Goal: Transaction & Acquisition: Download file/media

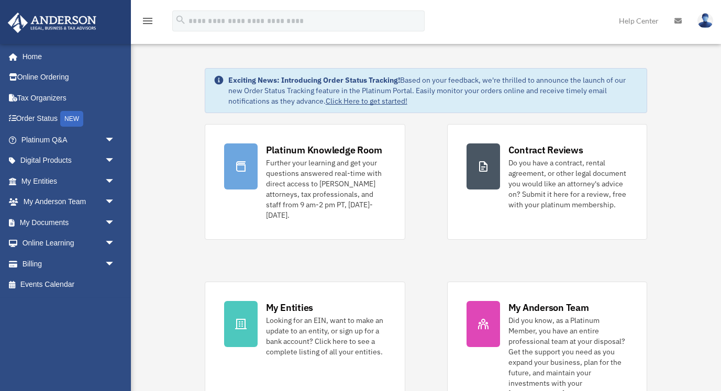
click at [440, 251] on div "Platinum Knowledge Room Further your learning and get your questions answered r…" at bounding box center [426, 271] width 443 height 294
click at [57, 221] on link "My Documents arrow_drop_down" at bounding box center [69, 222] width 124 height 21
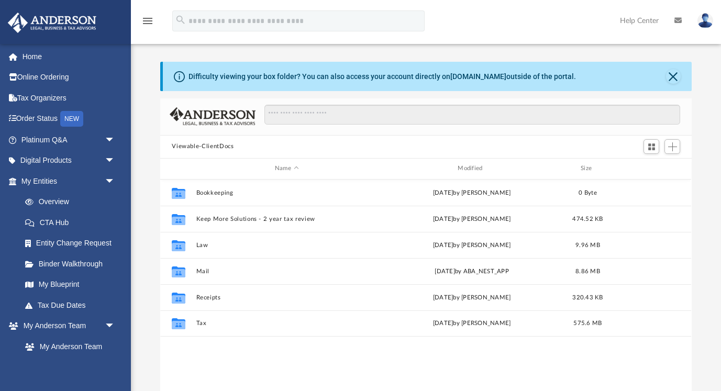
scroll to position [238, 532]
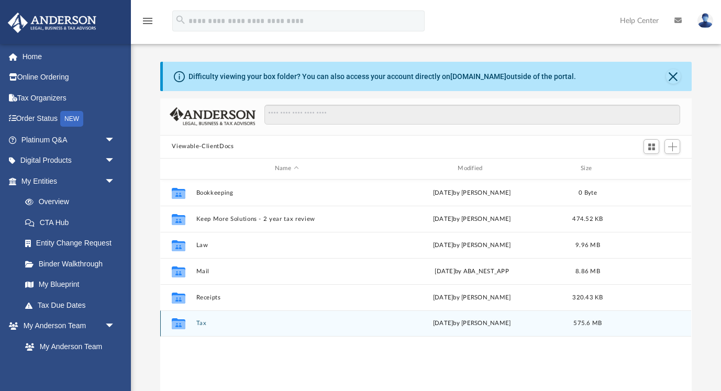
click at [216, 323] on button "Tax" at bounding box center [286, 323] width 181 height 7
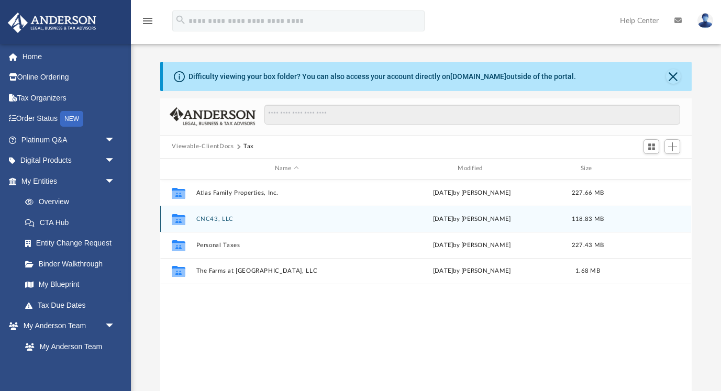
click at [290, 217] on button "CNC43, LLC" at bounding box center [286, 219] width 181 height 7
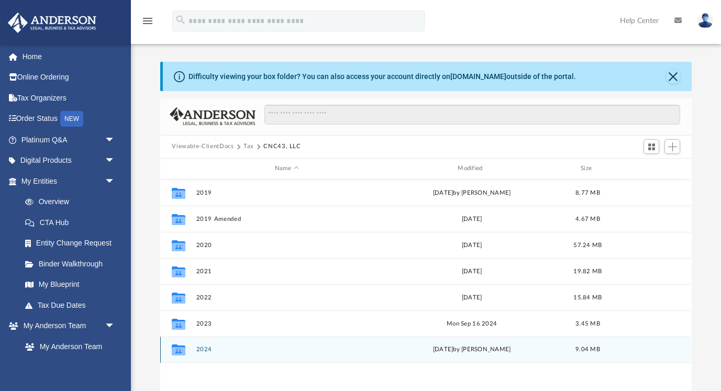
click at [256, 343] on div "Collaborated Folder 2024 Thu Sep 4 2025 by Alex Price 9.04 MB" at bounding box center [425, 350] width 531 height 26
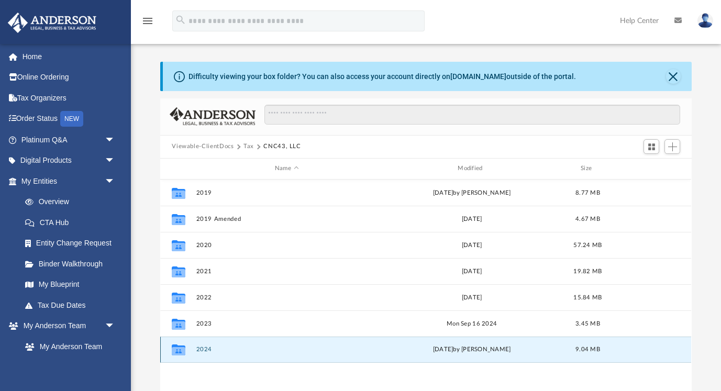
click at [226, 349] on button "2024" at bounding box center [286, 349] width 181 height 7
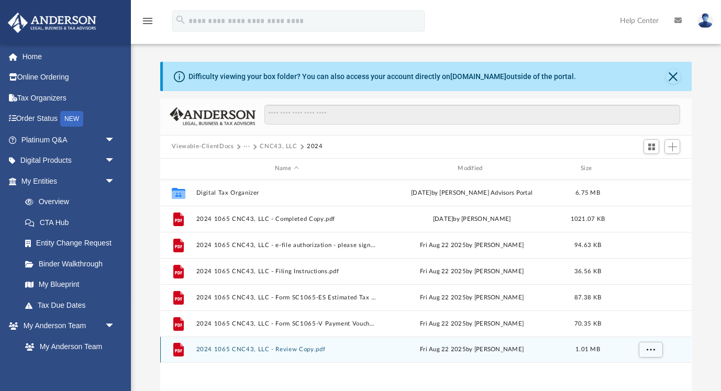
click at [200, 350] on button "2024 1065 CNC43, LLC - Review Copy.pdf" at bounding box center [286, 349] width 181 height 7
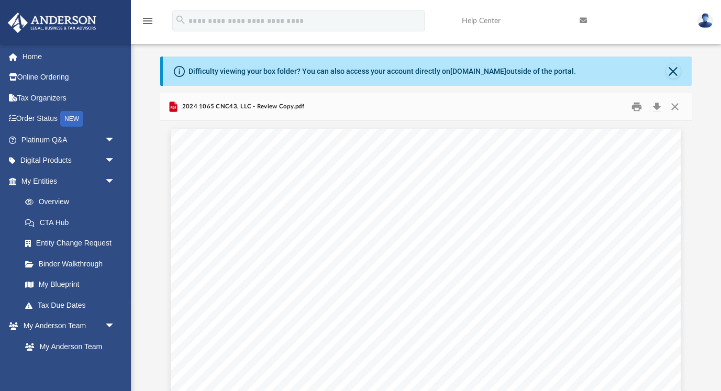
scroll to position [0, 0]
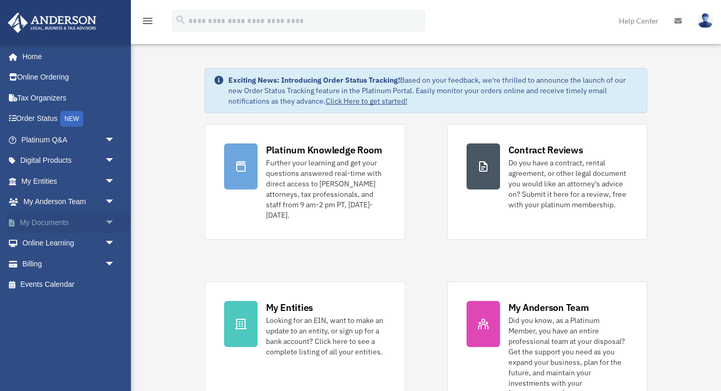
click at [53, 221] on link "My Documents arrow_drop_down" at bounding box center [69, 222] width 124 height 21
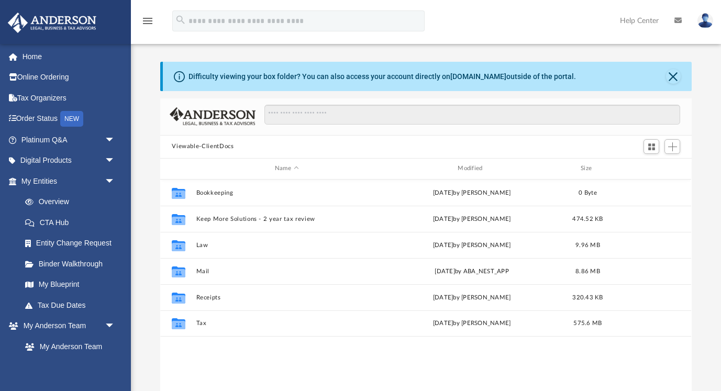
scroll to position [1, 1]
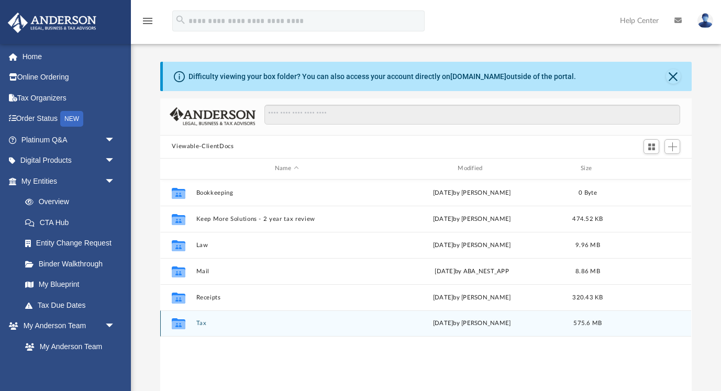
click at [205, 331] on div "Collaborated Folder Tax Thu Sep 4 2025 by Alex Price 575.6 MB" at bounding box center [425, 324] width 531 height 26
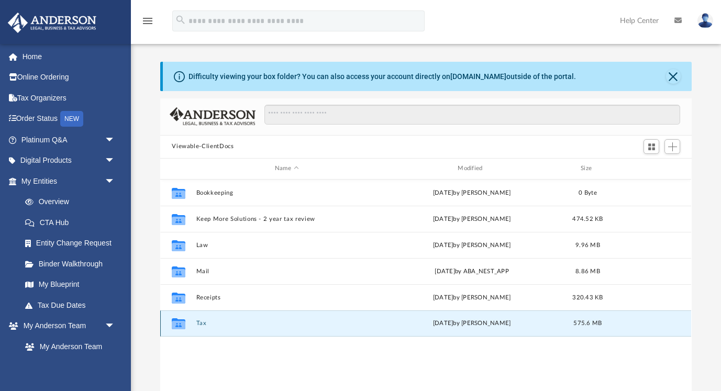
click at [203, 322] on button "Tax" at bounding box center [286, 323] width 181 height 7
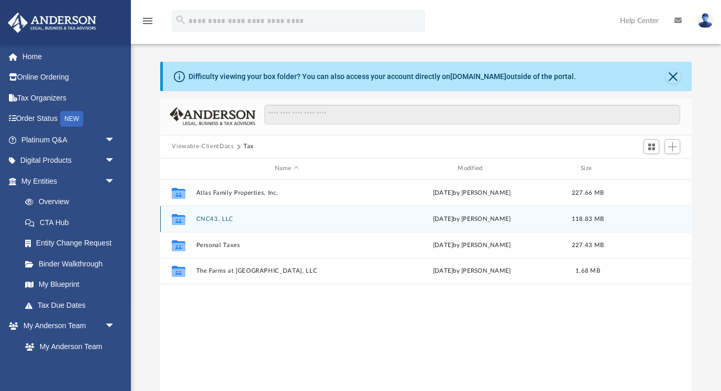
click at [226, 216] on button "CNC43, LLC" at bounding box center [286, 219] width 181 height 7
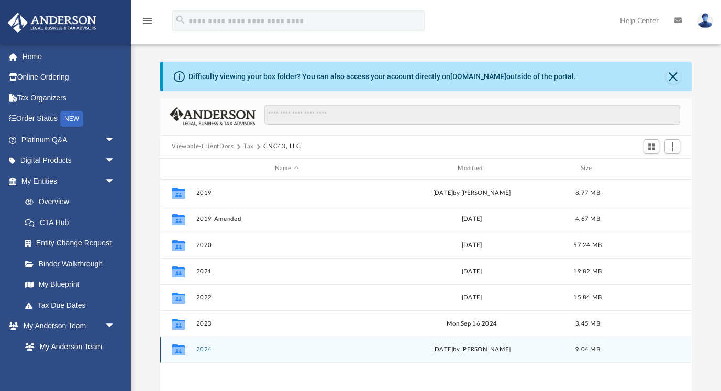
click at [224, 349] on button "2024" at bounding box center [286, 349] width 181 height 7
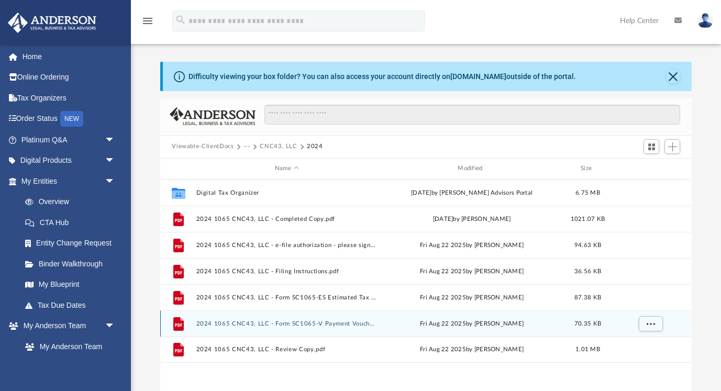
click at [249, 328] on div "File 2024 1065 CNC43, LLC - Form SC1065-V Payment Voucher.pdf Fri Aug 22 2025 b…" at bounding box center [425, 324] width 531 height 26
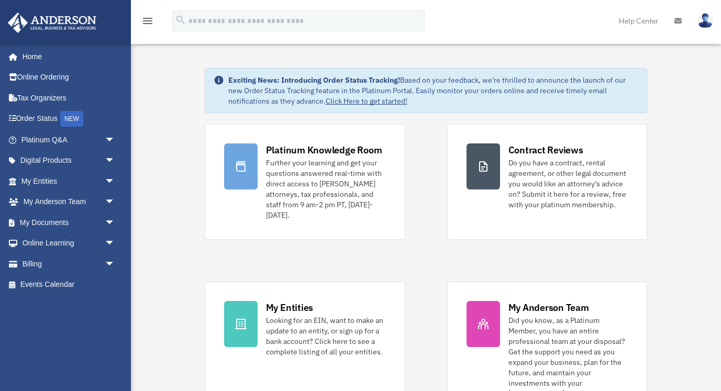
click at [704, 25] on img at bounding box center [706, 20] width 16 height 15
click at [52, 221] on link "My Documents arrow_drop_down" at bounding box center [69, 222] width 124 height 21
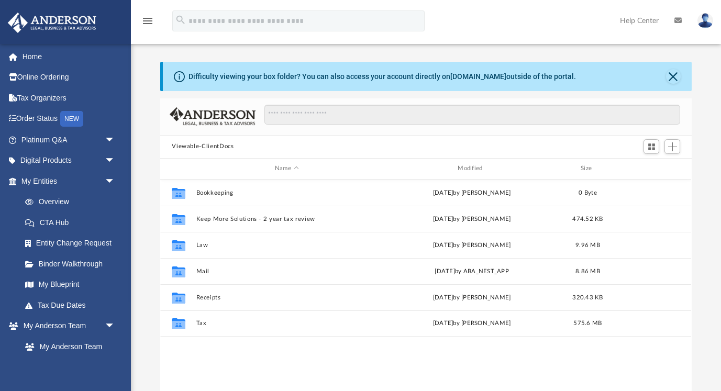
scroll to position [238, 532]
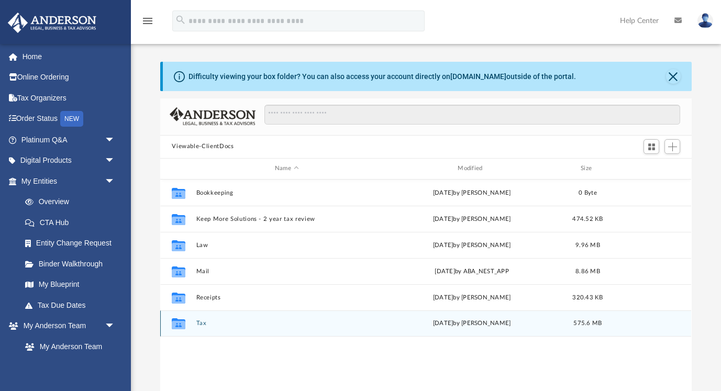
click at [216, 325] on button "Tax" at bounding box center [286, 323] width 181 height 7
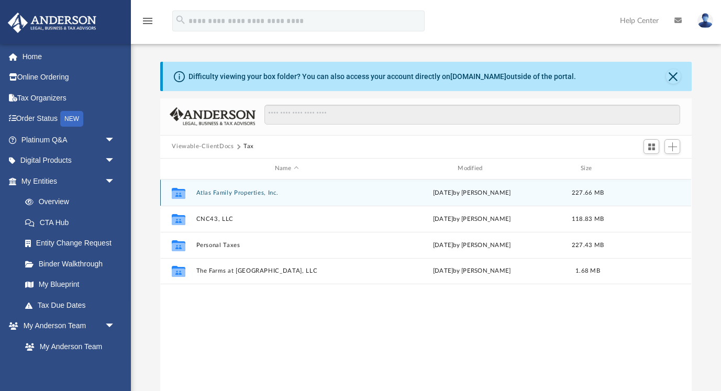
click at [224, 191] on button "Atlas Family Properties, Inc." at bounding box center [286, 193] width 181 height 7
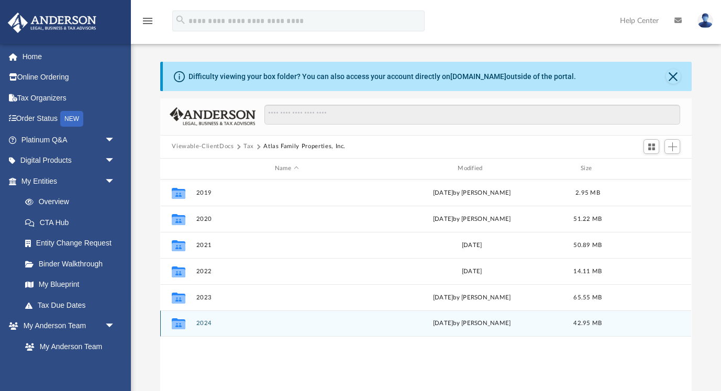
click at [204, 324] on button "2024" at bounding box center [286, 323] width 181 height 7
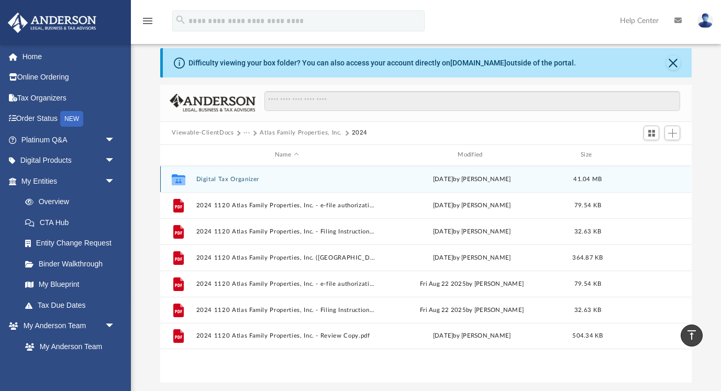
scroll to position [14, 0]
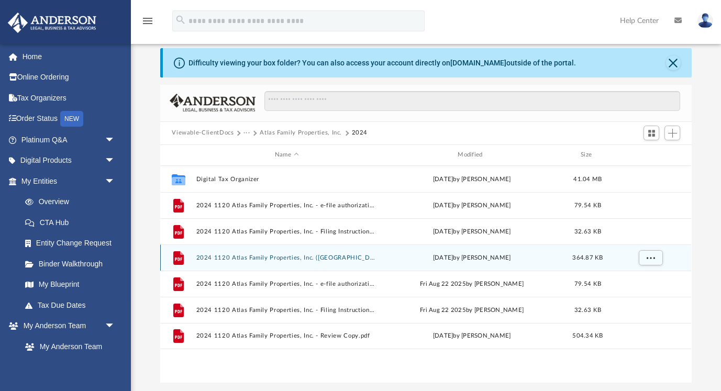
click at [276, 260] on button "2024 1120 Atlas Family Properties, Inc. (NY) Print, Sign, Mail.pdf" at bounding box center [286, 258] width 181 height 7
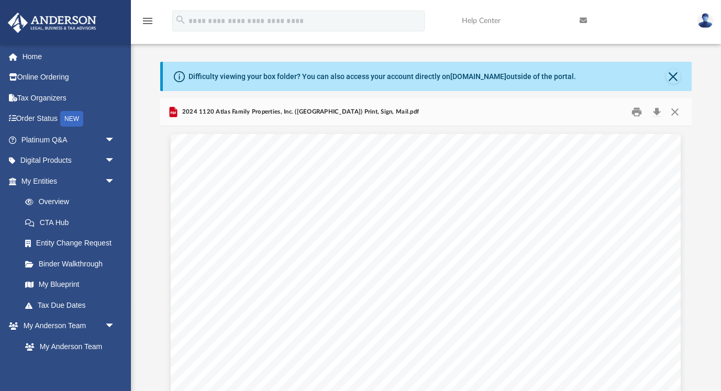
scroll to position [0, 0]
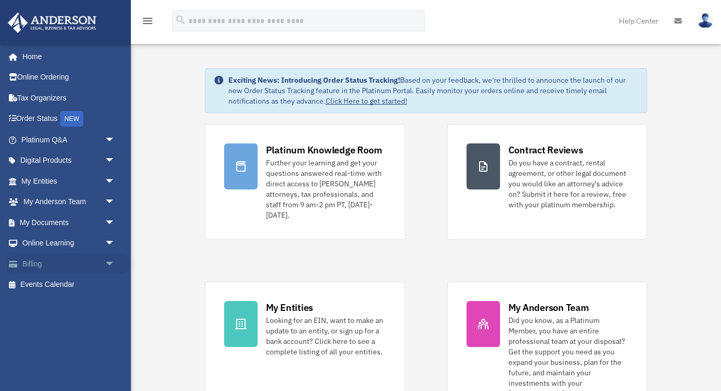
click at [34, 263] on link "Billing arrow_drop_down" at bounding box center [69, 264] width 124 height 21
click at [70, 220] on link "My Documents arrow_drop_down" at bounding box center [69, 222] width 124 height 21
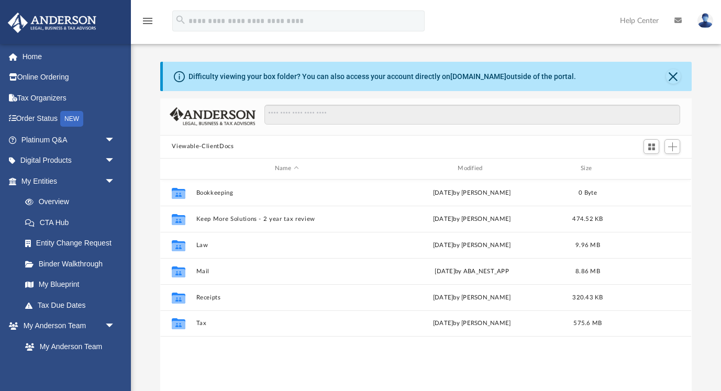
scroll to position [238, 532]
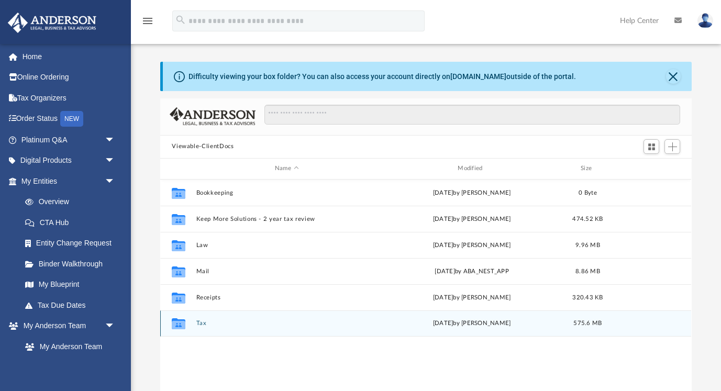
click at [201, 325] on button "Tax" at bounding box center [286, 323] width 181 height 7
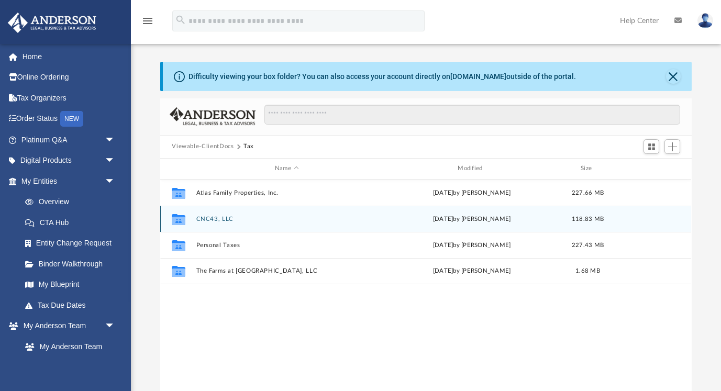
click at [201, 219] on button "CNC43, LLC" at bounding box center [286, 219] width 181 height 7
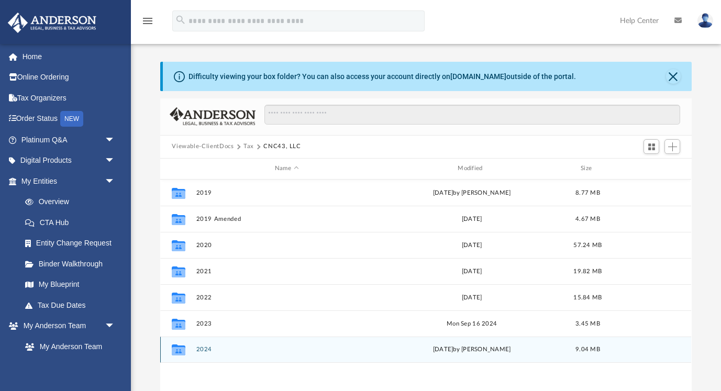
click at [214, 350] on button "2024" at bounding box center [286, 349] width 181 height 7
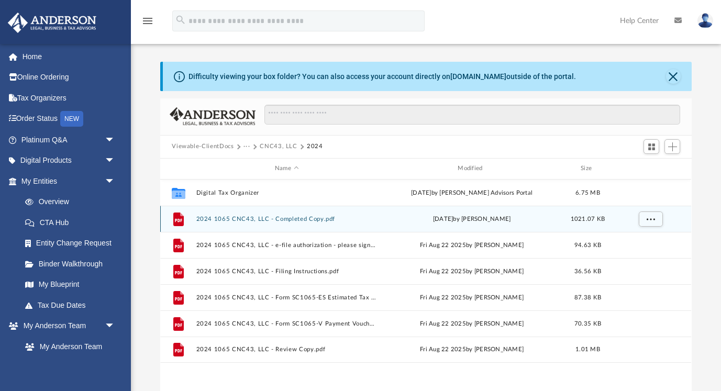
click at [282, 220] on button "2024 1065 CNC43, LLC - Completed Copy.pdf" at bounding box center [286, 219] width 181 height 7
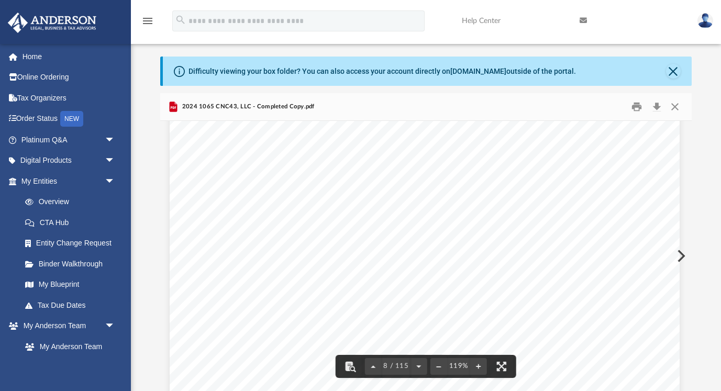
scroll to position [4965, 1]
click at [350, 366] on button "File preview" at bounding box center [350, 366] width 23 height 23
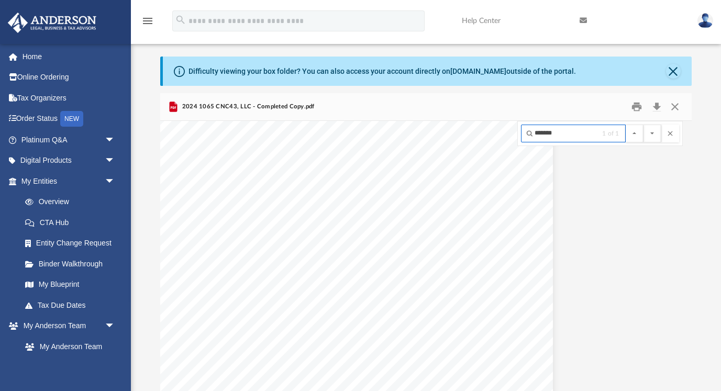
scroll to position [73852, 128]
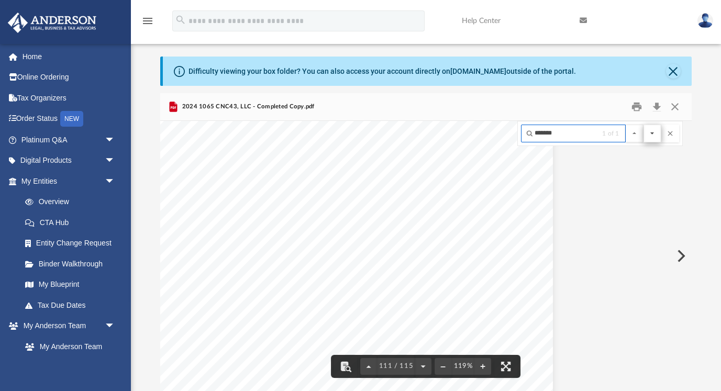
type input "*******"
click at [652, 136] on button "File preview" at bounding box center [653, 134] width 18 height 18
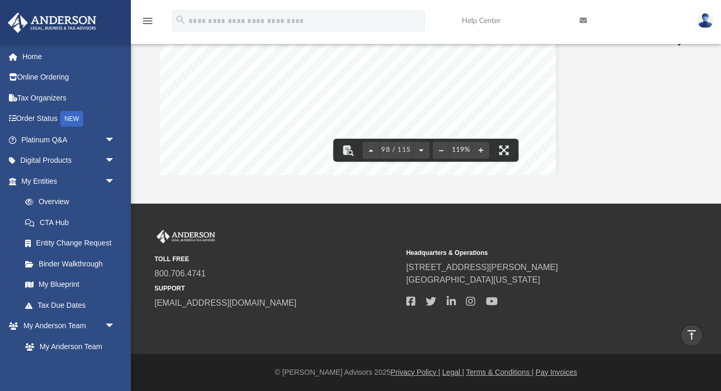
scroll to position [65066, 125]
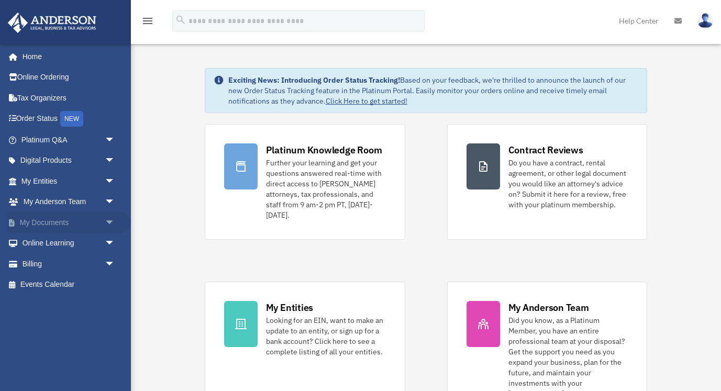
click at [52, 224] on link "My Documents arrow_drop_down" at bounding box center [69, 222] width 124 height 21
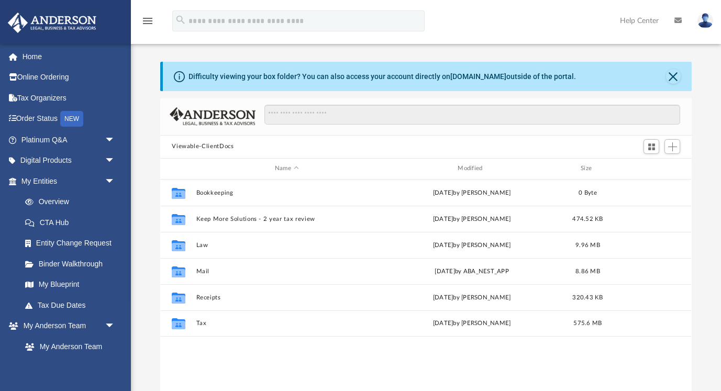
scroll to position [238, 532]
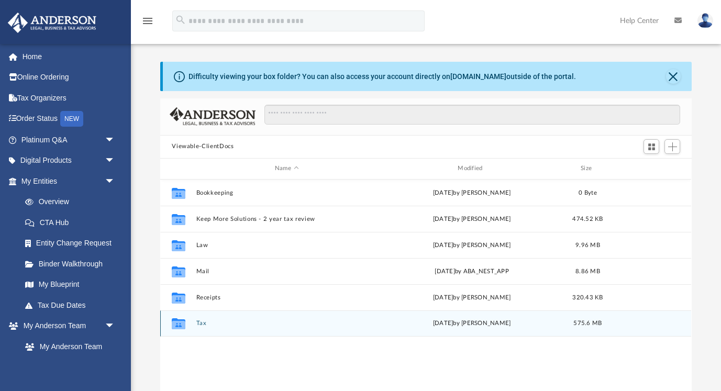
click at [214, 326] on button "Tax" at bounding box center [286, 323] width 181 height 7
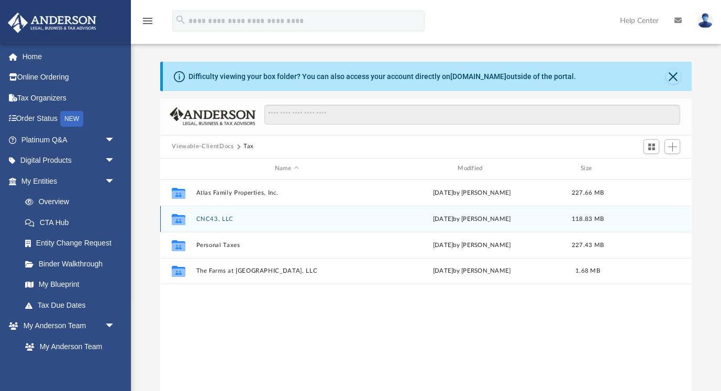
click at [217, 218] on button "CNC43, LLC" at bounding box center [286, 219] width 181 height 7
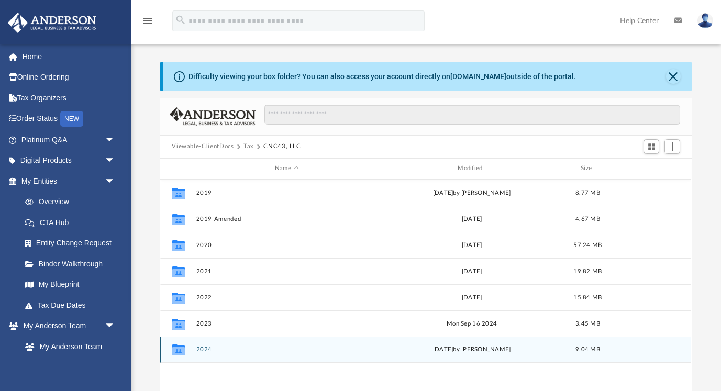
click at [206, 349] on button "2024" at bounding box center [286, 349] width 181 height 7
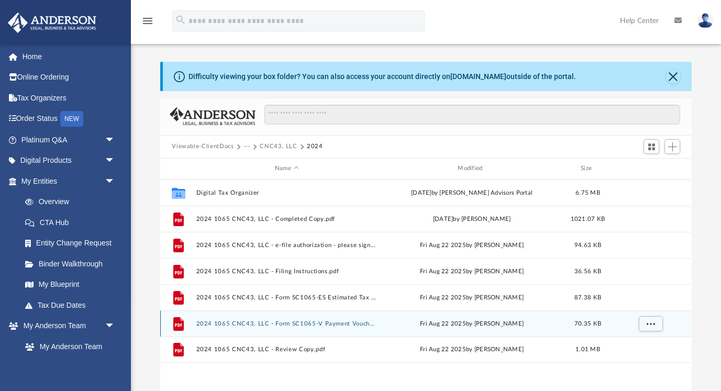
click at [268, 327] on div "File 2024 1065 CNC43, LLC - Form SC1065-V Payment Voucher.pdf Fri Aug 22 2025 b…" at bounding box center [425, 324] width 531 height 26
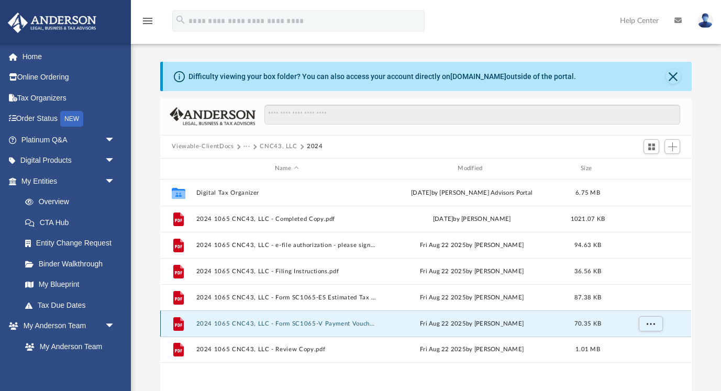
click at [233, 323] on button "2024 1065 CNC43, LLC - Form SC1065-V Payment Voucher.pdf" at bounding box center [286, 324] width 181 height 7
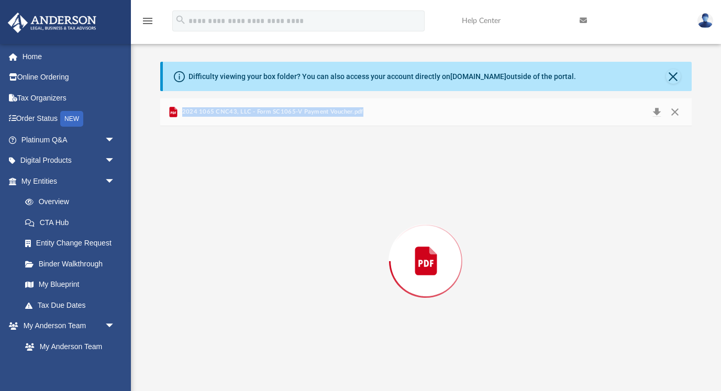
scroll to position [5, 0]
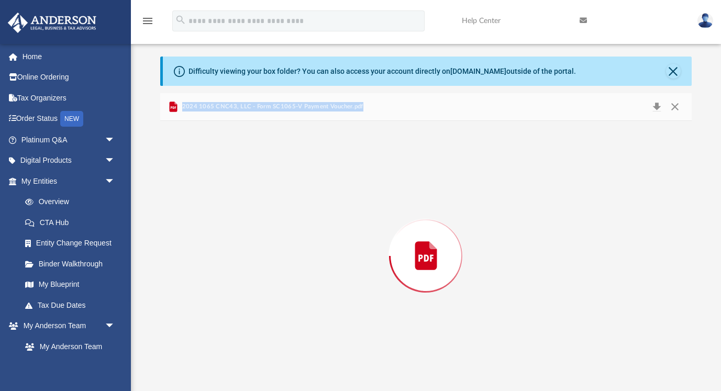
click at [233, 323] on div "Preview" at bounding box center [425, 256] width 531 height 270
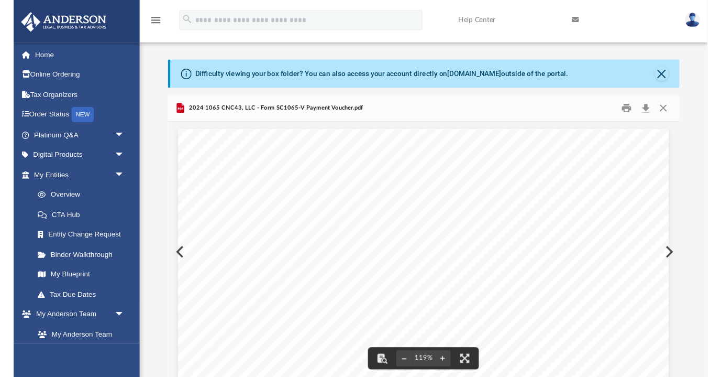
scroll to position [0, 0]
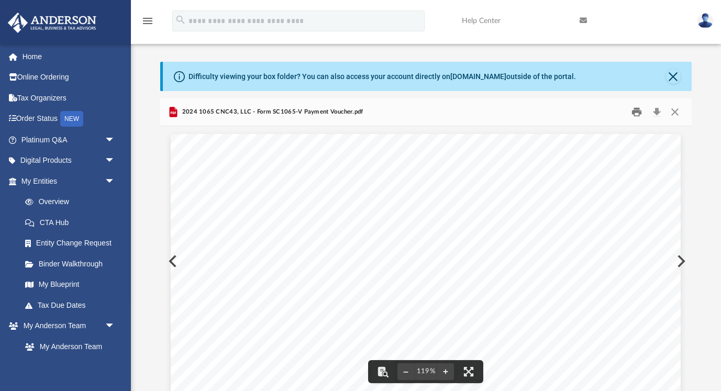
click at [635, 113] on button "Print" at bounding box center [637, 112] width 21 height 16
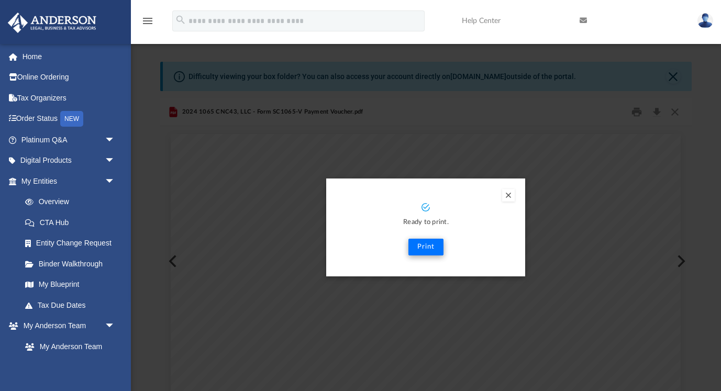
click at [424, 243] on button "Print" at bounding box center [426, 247] width 35 height 17
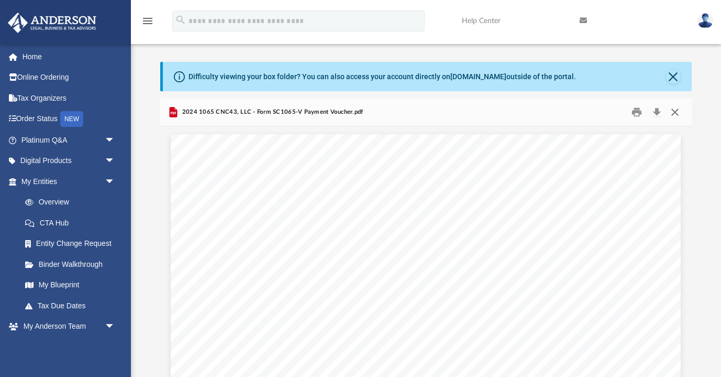
click at [675, 114] on button "Close" at bounding box center [675, 112] width 19 height 16
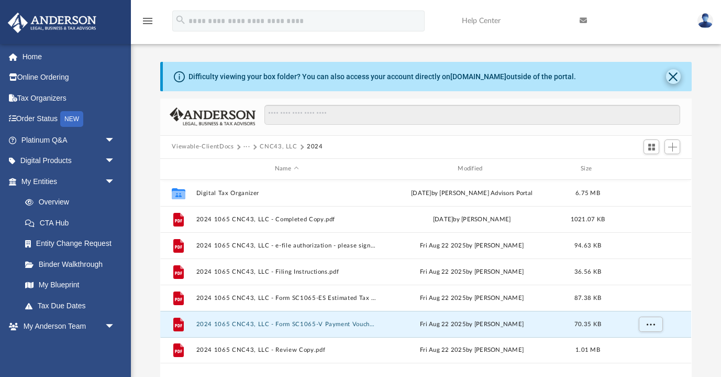
click at [673, 78] on button "Close" at bounding box center [673, 76] width 15 height 15
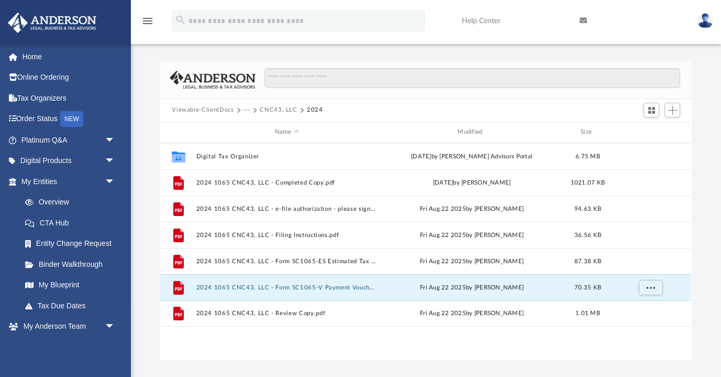
click at [201, 111] on button "Viewable-ClientDocs" at bounding box center [203, 109] width 62 height 9
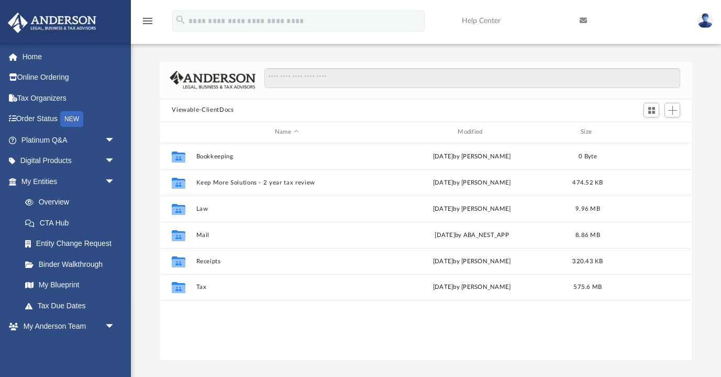
click at [201, 111] on button "Viewable-ClientDocs" at bounding box center [203, 109] width 62 height 9
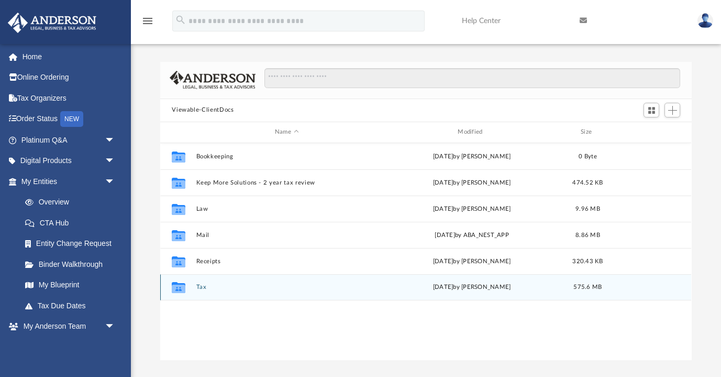
click at [205, 292] on div "Collaborated Folder Tax [DATE] by [PERSON_NAME] 575.6 MB" at bounding box center [425, 287] width 531 height 26
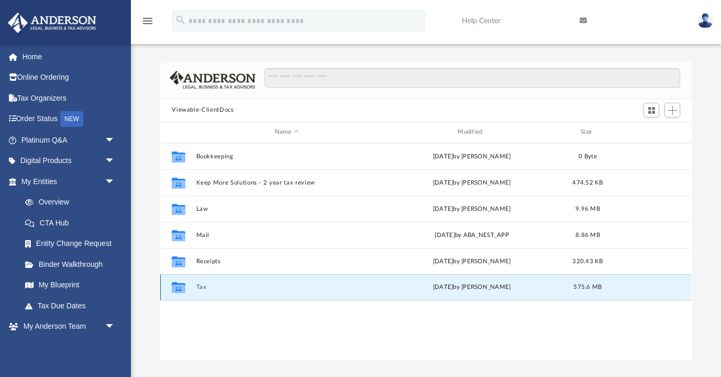
click at [203, 287] on button "Tax" at bounding box center [286, 286] width 181 height 7
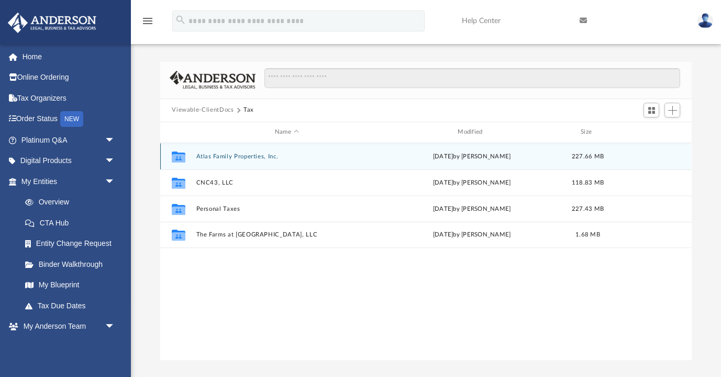
click at [204, 155] on button "Atlas Family Properties, Inc." at bounding box center [286, 156] width 181 height 7
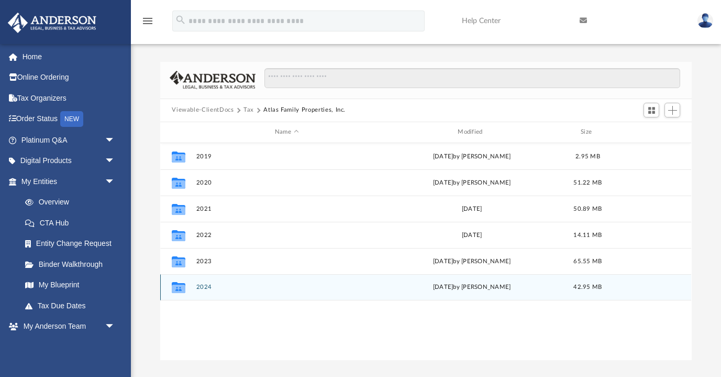
click at [206, 287] on button "2024" at bounding box center [286, 286] width 181 height 7
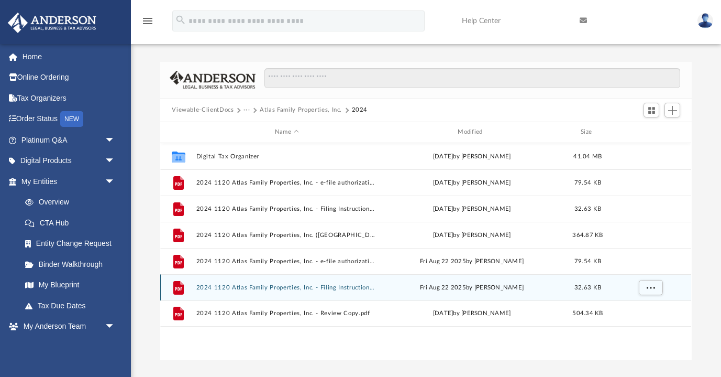
click at [206, 287] on button "2024 1120 Atlas Family Properties, Inc. - Filing Instructions.pdf" at bounding box center [286, 287] width 181 height 7
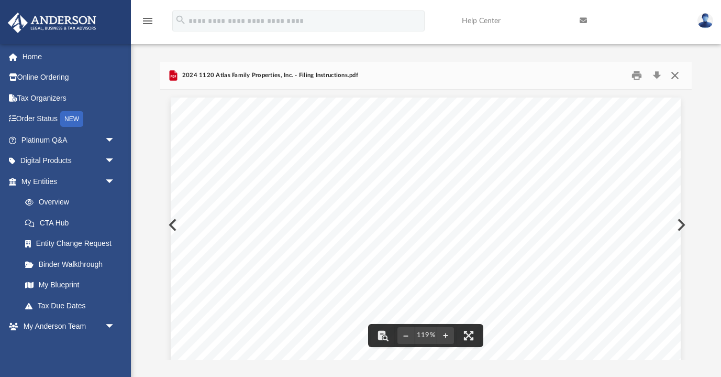
click at [676, 74] on button "Close" at bounding box center [675, 75] width 19 height 16
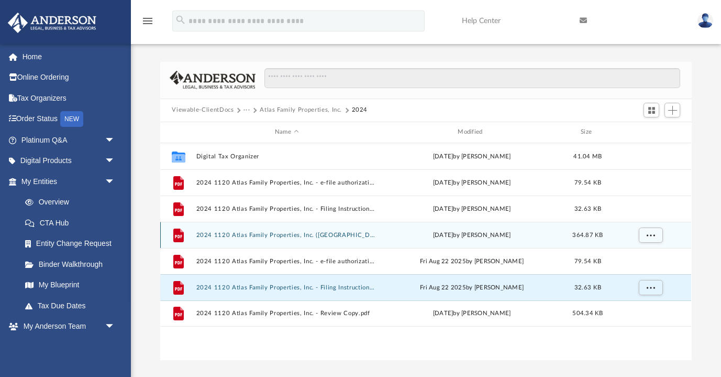
click at [291, 237] on button "2024 1120 Atlas Family Properties, Inc. ([GEOGRAPHIC_DATA]) Print, Sign, Mail.p…" at bounding box center [286, 235] width 181 height 7
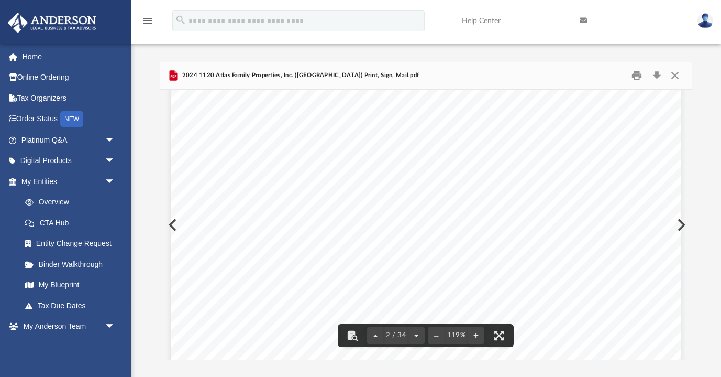
scroll to position [947, 0]
click at [356, 338] on button "File preview" at bounding box center [353, 335] width 23 height 23
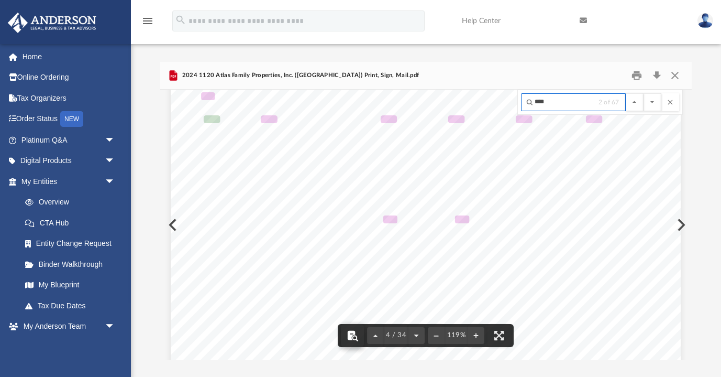
type input "****"
click at [652, 102] on button "File preview" at bounding box center [653, 102] width 18 height 18
click at [356, 338] on button "File preview" at bounding box center [353, 335] width 23 height 23
click at [351, 336] on button "File preview" at bounding box center [353, 335] width 23 height 23
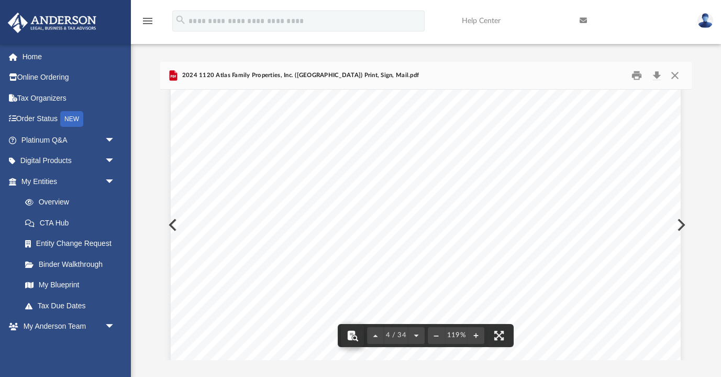
type input "****"
click at [652, 103] on button "File preview" at bounding box center [653, 102] width 18 height 18
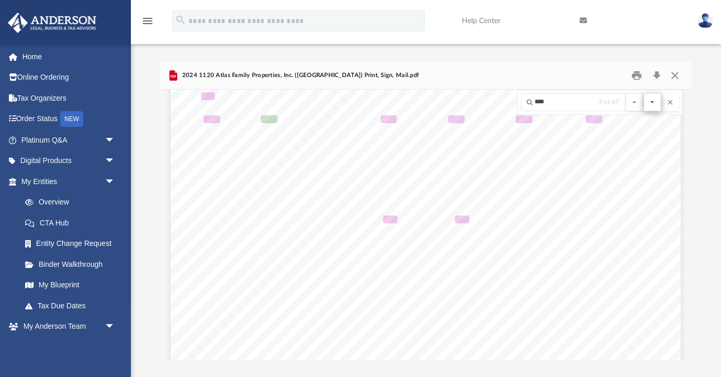
click at [651, 104] on button "File preview" at bounding box center [653, 102] width 18 height 18
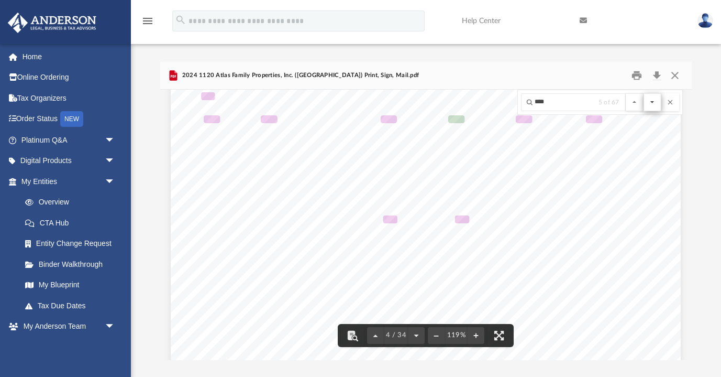
click at [651, 104] on button "File preview" at bounding box center [653, 102] width 18 height 18
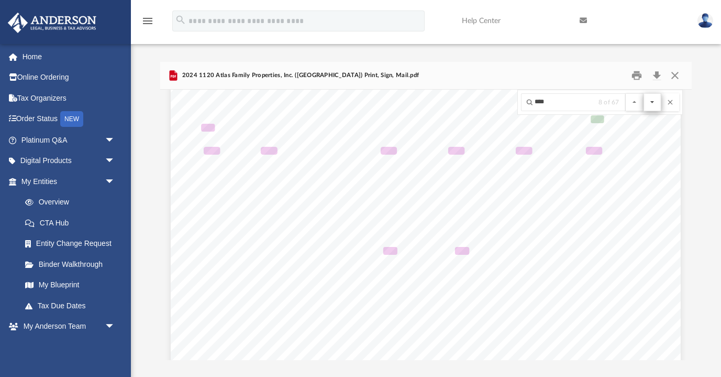
click at [651, 104] on button "File preview" at bounding box center [653, 102] width 18 height 18
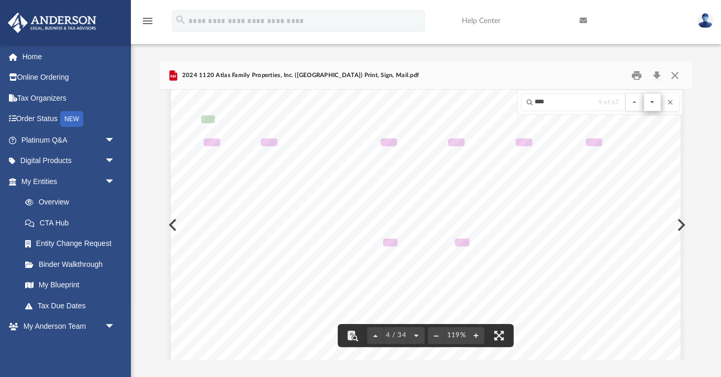
click at [651, 104] on button "File preview" at bounding box center [653, 102] width 18 height 18
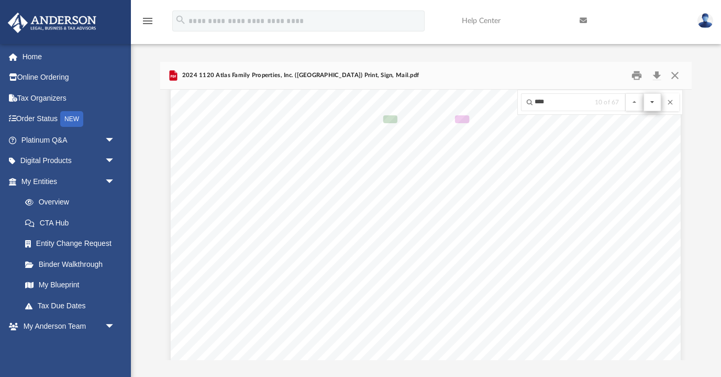
click at [651, 104] on button "File preview" at bounding box center [653, 102] width 18 height 18
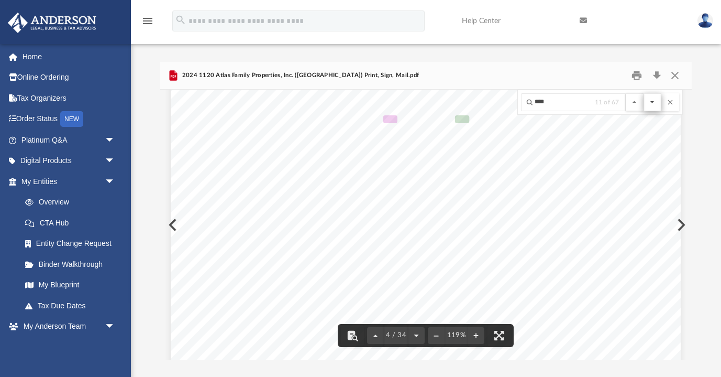
click at [651, 104] on button "File preview" at bounding box center [653, 102] width 18 height 18
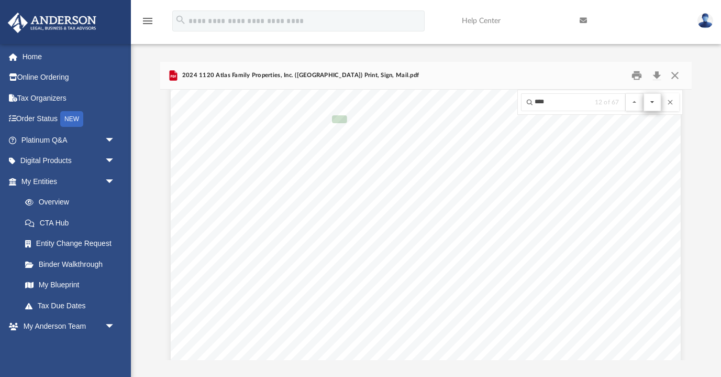
click at [651, 104] on button "File preview" at bounding box center [653, 102] width 18 height 18
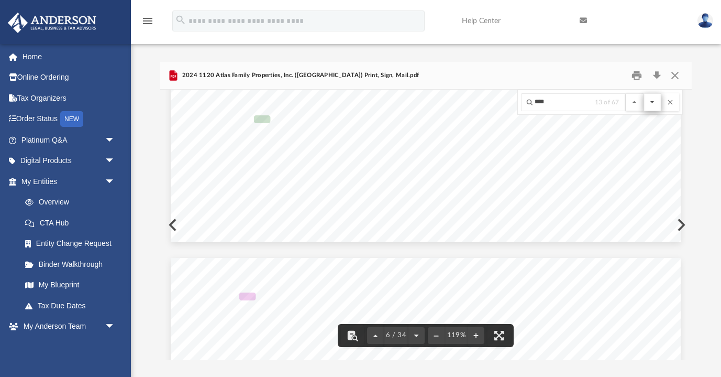
click at [651, 104] on button "File preview" at bounding box center [653, 102] width 18 height 18
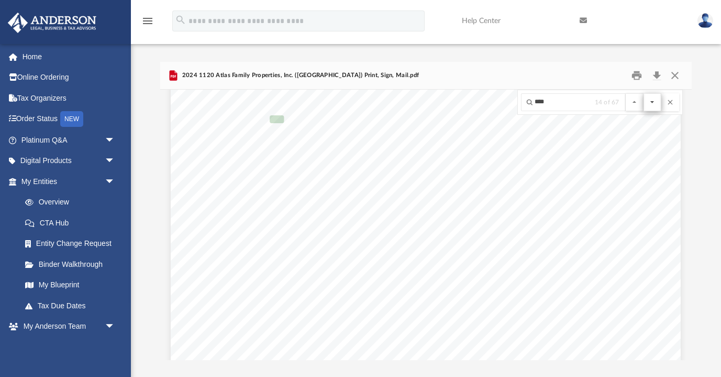
click at [651, 104] on button "File preview" at bounding box center [653, 102] width 18 height 18
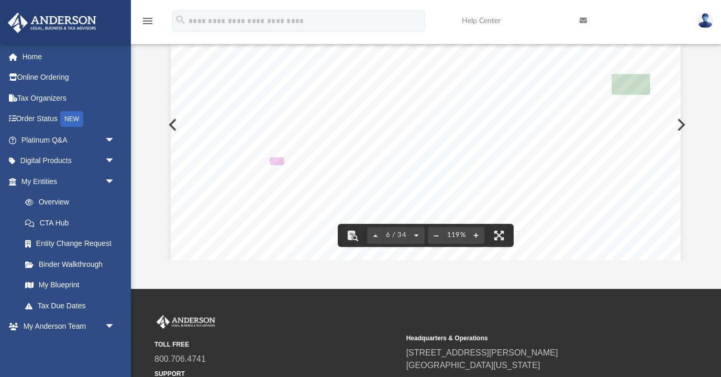
scroll to position [3331, 0]
click at [654, 71] on div "Trade name / DBA Email address of authorized person Employer identification num…" at bounding box center [426, 376] width 510 height 660
click at [446, 135] on div "Trade name / DBA Email address of authorized person Employer identification num…" at bounding box center [426, 376] width 510 height 660
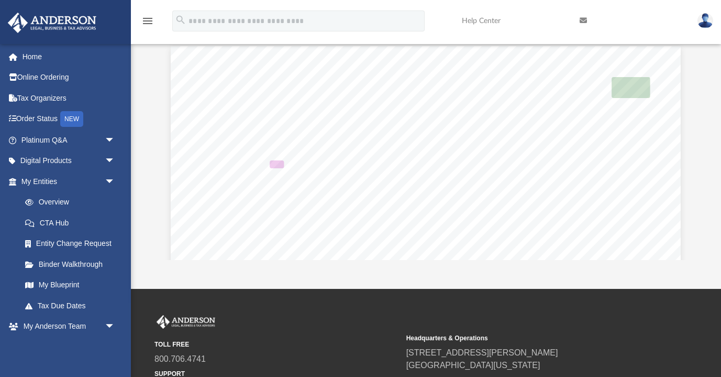
click at [446, 135] on div "Trade name / DBA Email address of authorized person Employer identification num…" at bounding box center [426, 376] width 510 height 660
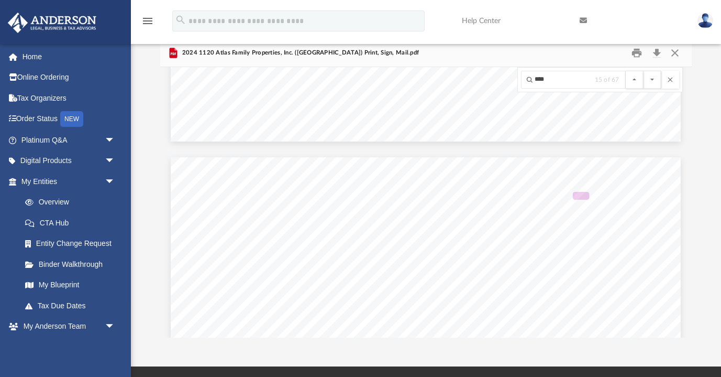
scroll to position [4645, 0]
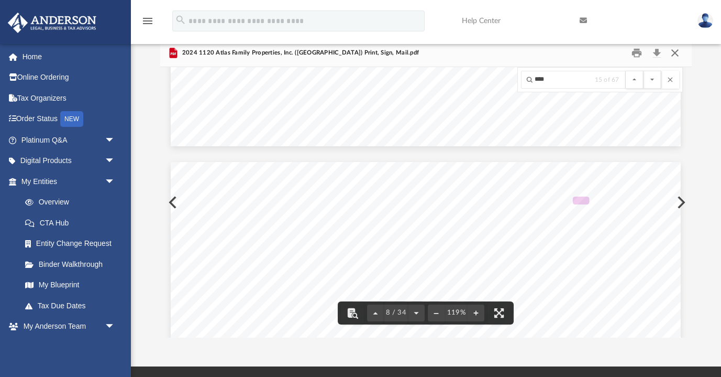
click at [676, 51] on button "Close" at bounding box center [675, 53] width 19 height 16
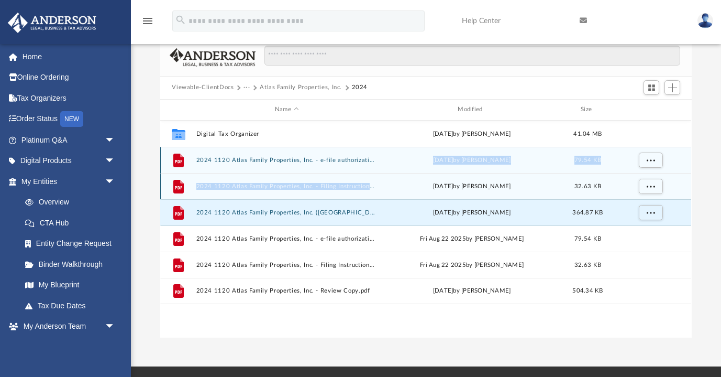
drag, startPoint x: 296, startPoint y: 169, endPoint x: 296, endPoint y: 198, distance: 29.3
click at [296, 197] on div "Collaborated Folder Digital Tax Organizer Fri Aug 15 2025 by Nicasio Alonso 41.…" at bounding box center [425, 211] width 531 height 183
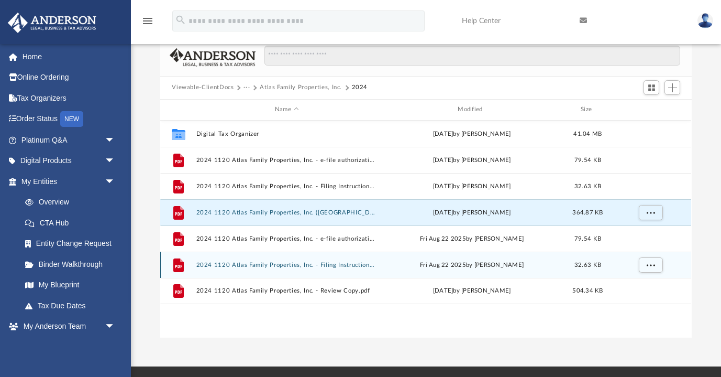
click at [290, 268] on div "File 2024 1120 Atlas Family Properties, Inc. - Filing Instructions.pdf Fri Aug …" at bounding box center [425, 264] width 531 height 26
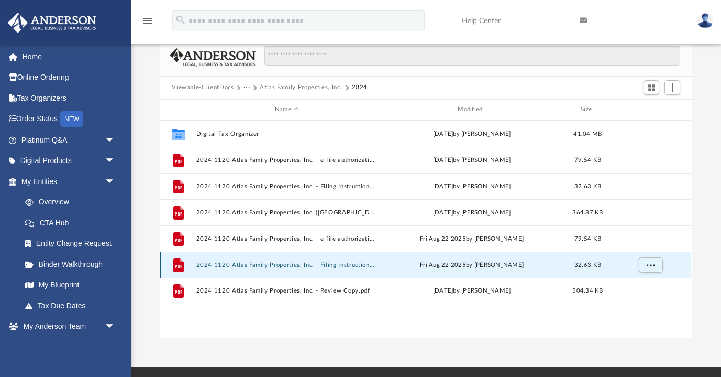
click at [290, 268] on div "File 2024 1120 Atlas Family Properties, Inc. - Filing Instructions.pdf Fri Aug …" at bounding box center [425, 264] width 531 height 26
click at [209, 263] on button "2024 1120 Atlas Family Properties, Inc. - Filing Instructions.pdf" at bounding box center [286, 264] width 181 height 7
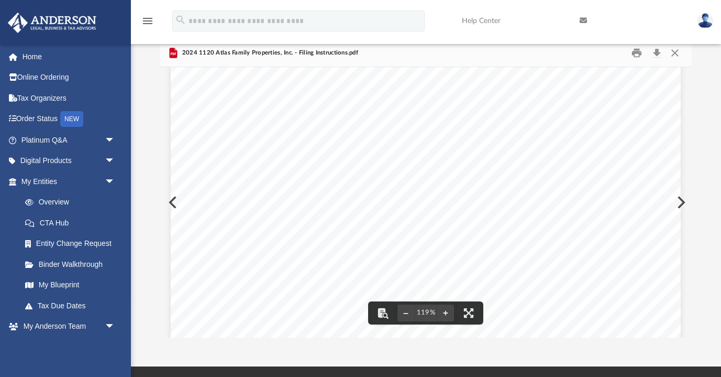
scroll to position [170, 0]
click at [380, 314] on button "File preview" at bounding box center [382, 312] width 23 height 23
type input "*********"
click at [652, 79] on button "File preview" at bounding box center [653, 80] width 18 height 18
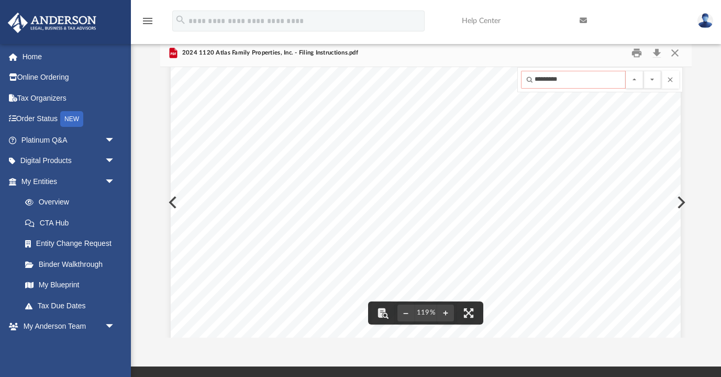
click at [564, 79] on input "*********" at bounding box center [573, 80] width 105 height 18
type input "*********"
click at [652, 79] on button "File preview" at bounding box center [653, 80] width 18 height 18
click at [624, 125] on div "August 22, 2025 Atlas Family Properties, Inc. 3225 Mcleod Drive, Suite 100 Las …" at bounding box center [426, 133] width 510 height 660
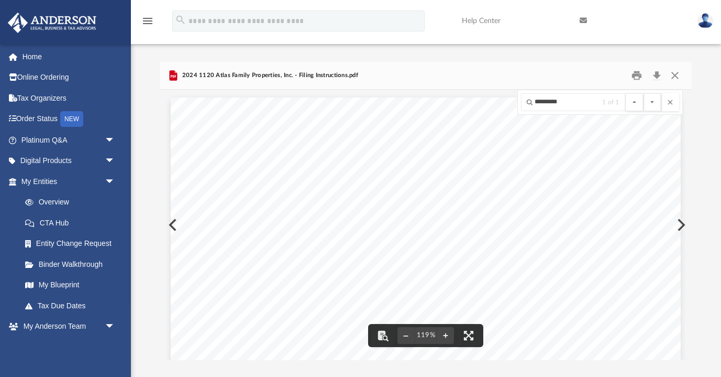
scroll to position [0, 0]
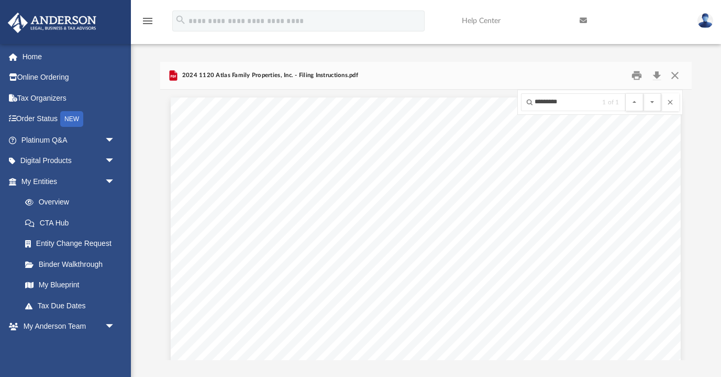
click at [203, 78] on span "2024 1120 Atlas Family Properties, Inc. - Filing Instructions.pdf" at bounding box center [269, 75] width 178 height 9
click at [190, 80] on div "2024 1120 Atlas Family Properties, Inc. - Filing Instructions.pdf" at bounding box center [262, 75] width 191 height 13
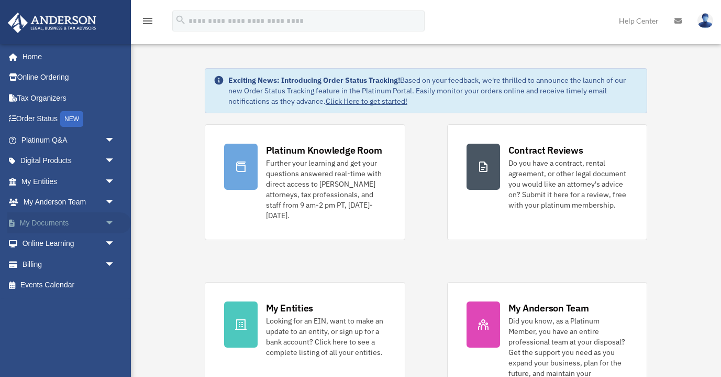
click at [63, 223] on link "My Documents arrow_drop_down" at bounding box center [69, 222] width 124 height 21
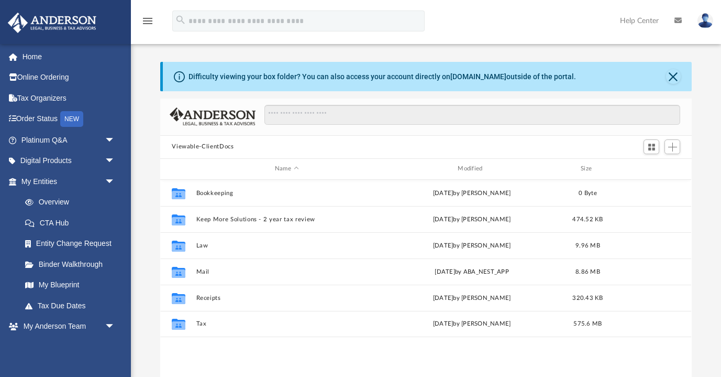
scroll to position [238, 532]
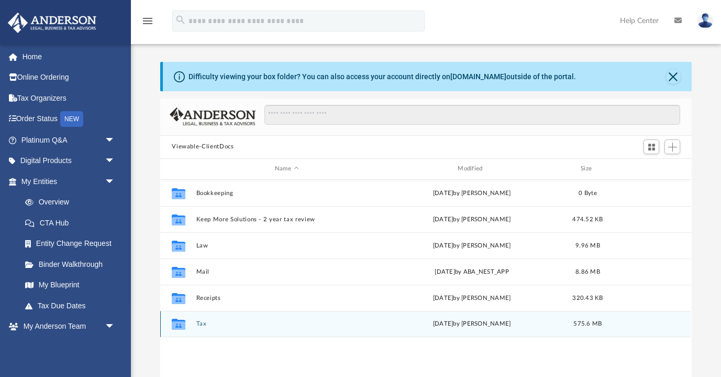
click at [201, 325] on button "Tax" at bounding box center [286, 323] width 181 height 7
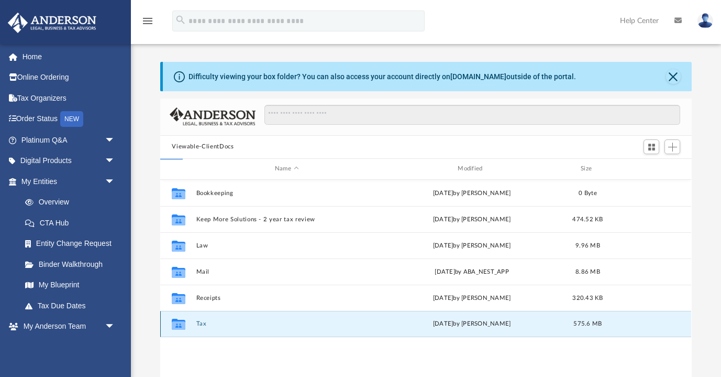
click at [201, 325] on div "Collaborated Folder Bookkeeping [DATE] by [PERSON_NAME] 0 Byte Collaborated Fol…" at bounding box center [425, 288] width 531 height 217
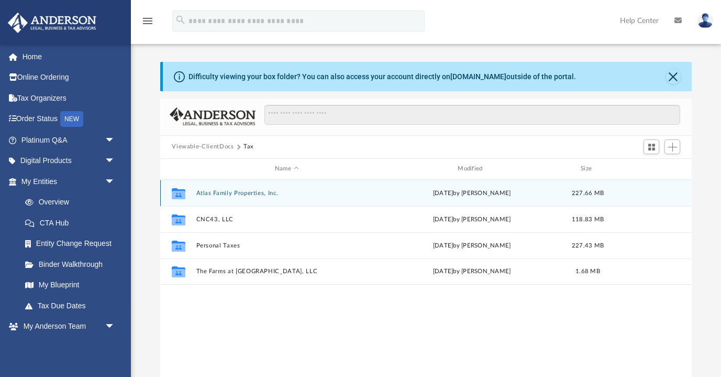
click at [218, 192] on button "Atlas Family Properties, Inc." at bounding box center [286, 193] width 181 height 7
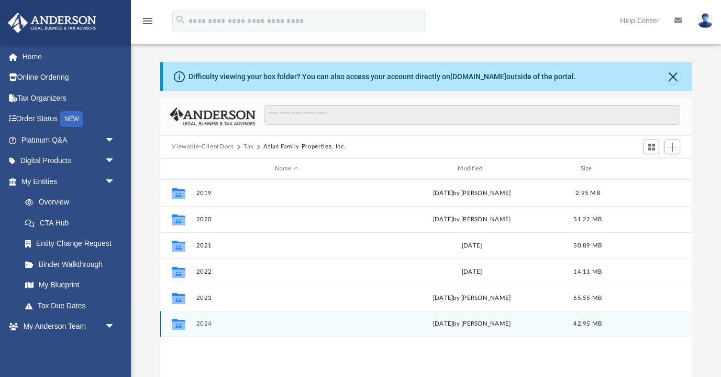
click at [204, 322] on button "2024" at bounding box center [286, 323] width 181 height 7
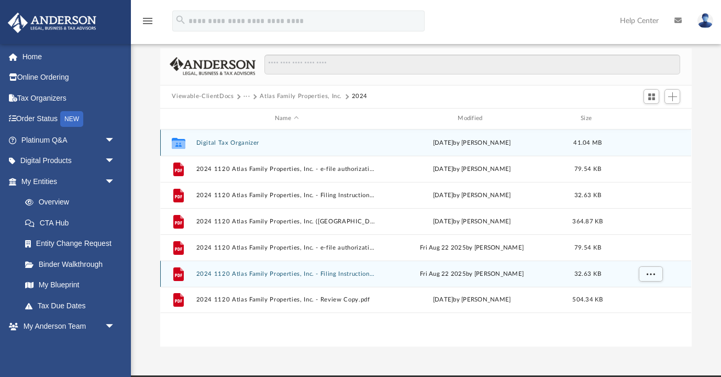
scroll to position [48, 0]
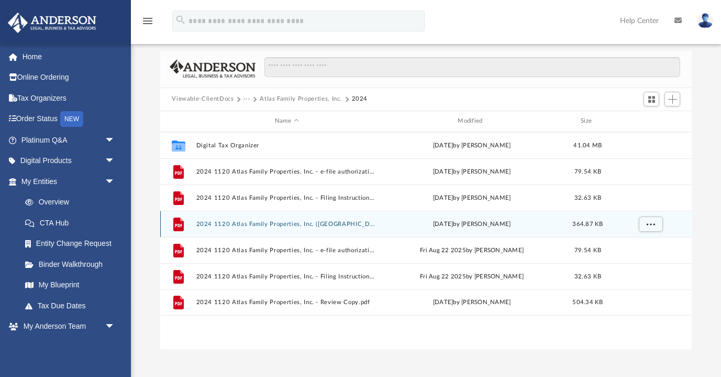
click at [304, 226] on button "2024 1120 Atlas Family Properties, Inc. ([GEOGRAPHIC_DATA]) Print, Sign, Mail.p…" at bounding box center [286, 224] width 181 height 7
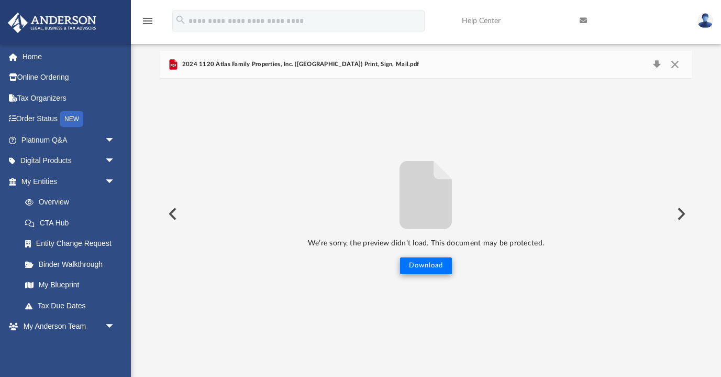
click at [423, 265] on button "Download" at bounding box center [426, 265] width 52 height 17
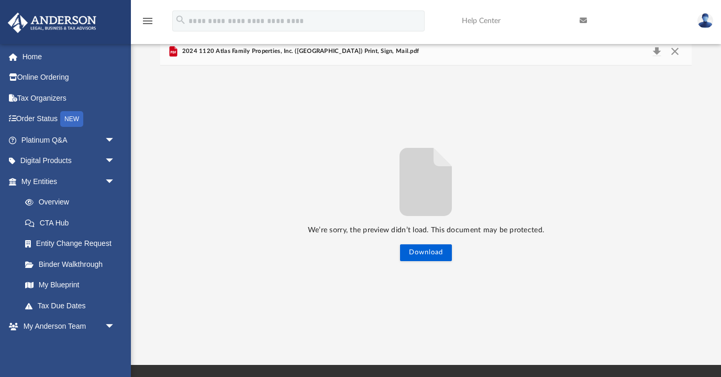
scroll to position [59, 0]
